Goal: Information Seeking & Learning: Learn about a topic

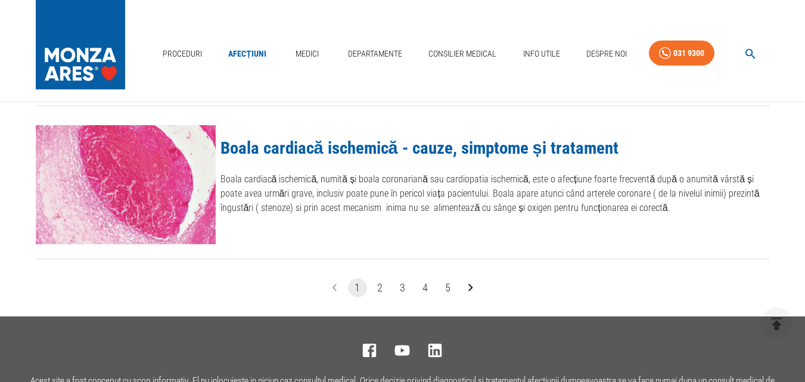
scroll to position [1489, 0]
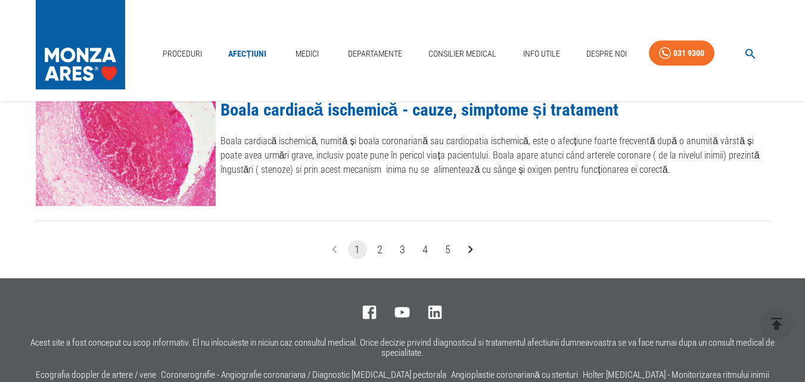
click at [358, 248] on button "1" at bounding box center [357, 249] width 19 height 19
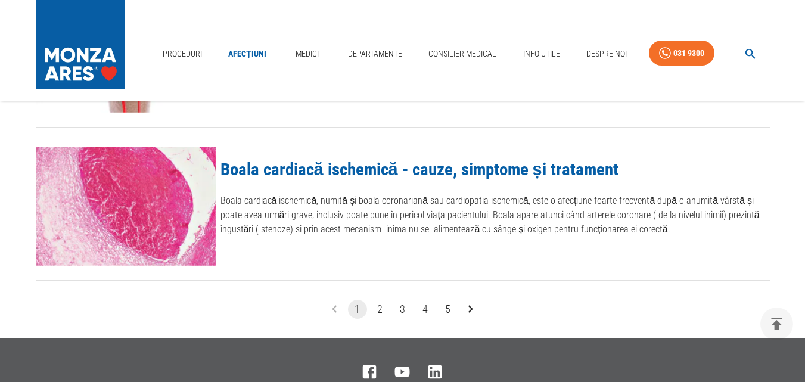
scroll to position [1489, 0]
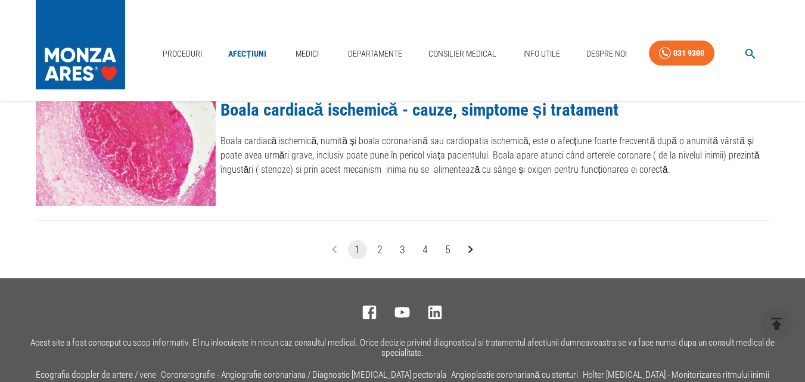
click at [468, 251] on icon "Go to next page" at bounding box center [470, 249] width 15 height 15
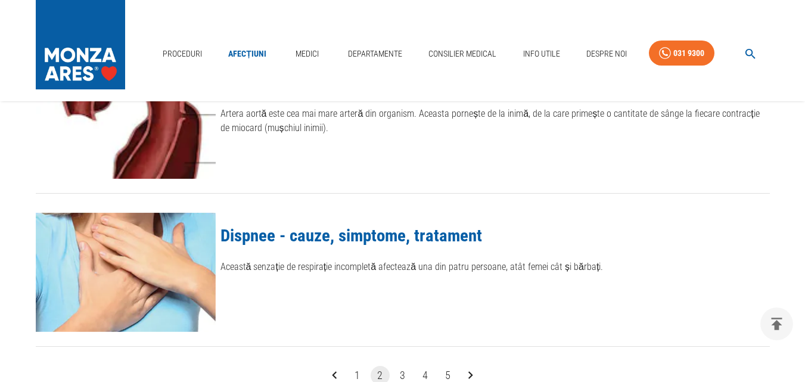
scroll to position [1370, 0]
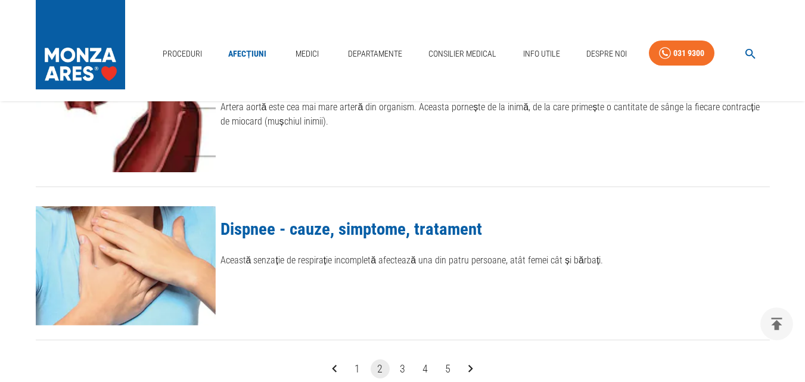
click at [475, 372] on icon "Go to next page" at bounding box center [470, 368] width 15 height 15
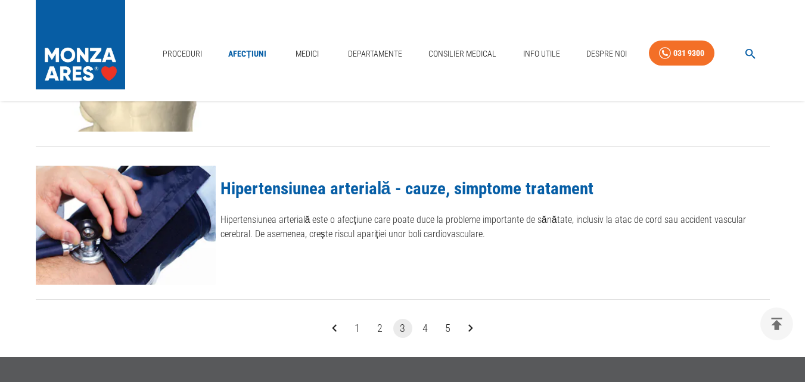
scroll to position [1430, 0]
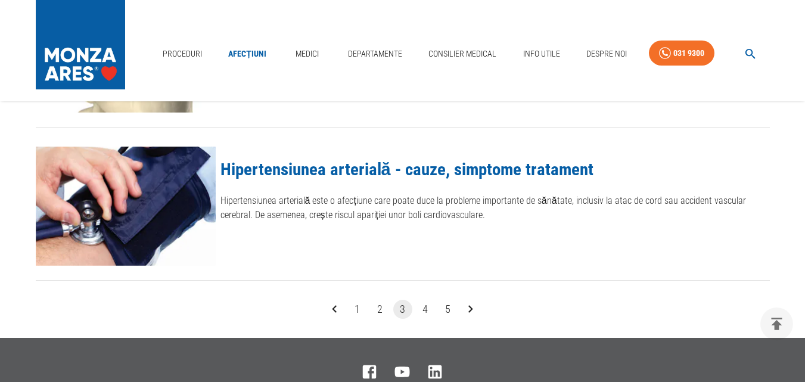
click at [341, 169] on link "Hipertensiunea arterială - cauze, simptome tratament" at bounding box center [406, 169] width 373 height 20
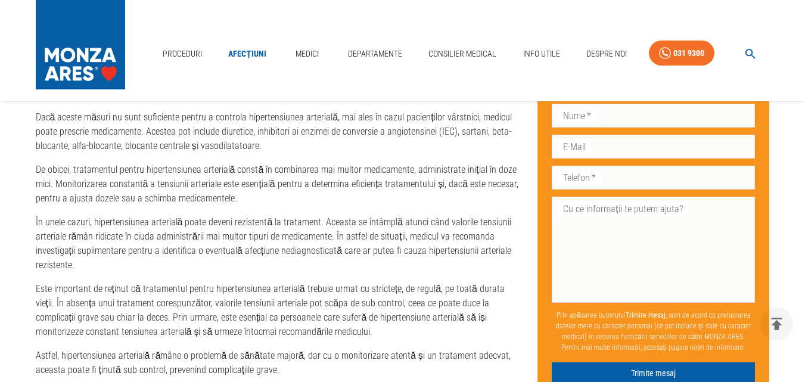
scroll to position [2621, 0]
